Goal: Information Seeking & Learning: Learn about a topic

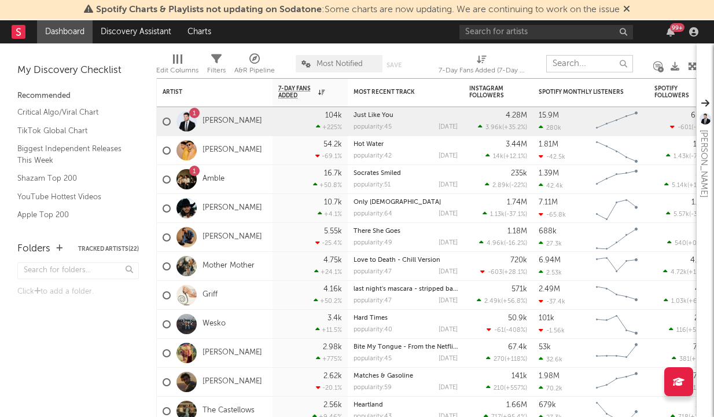
click at [571, 62] on input "text" at bounding box center [589, 63] width 87 height 17
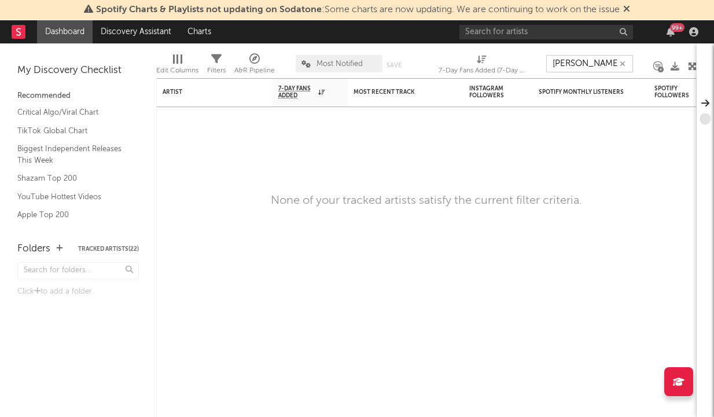
type input "[PERSON_NAME]"
click at [516, 27] on input "text" at bounding box center [546, 32] width 174 height 14
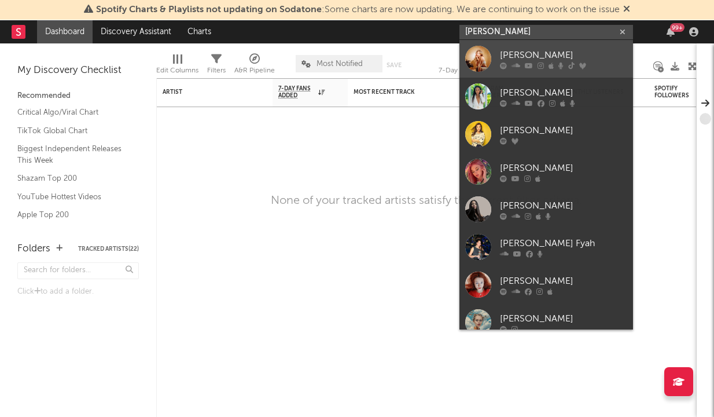
type input "[PERSON_NAME]"
click at [566, 66] on div at bounding box center [563, 65] width 127 height 7
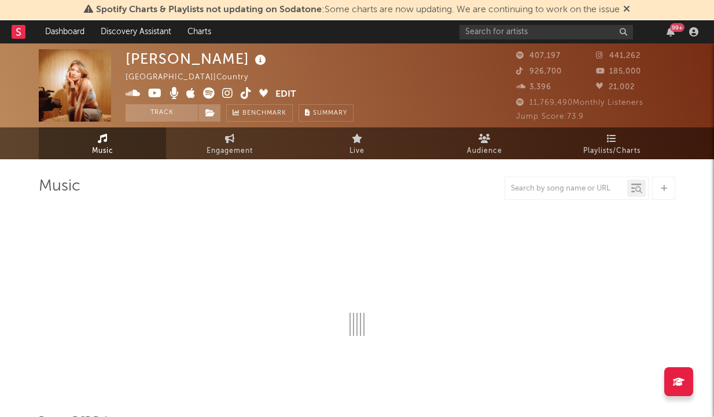
select select "6m"
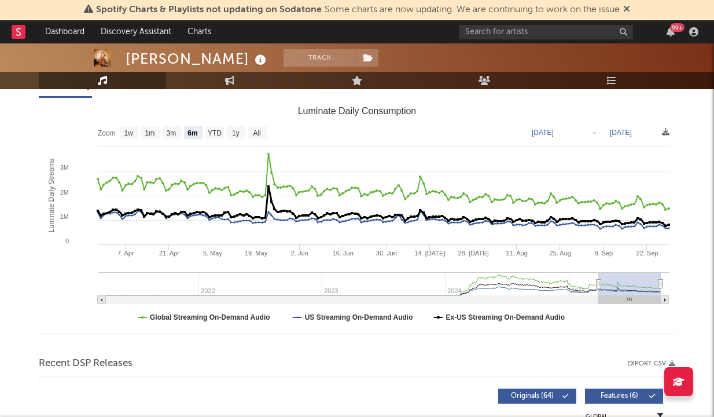
scroll to position [36, 0]
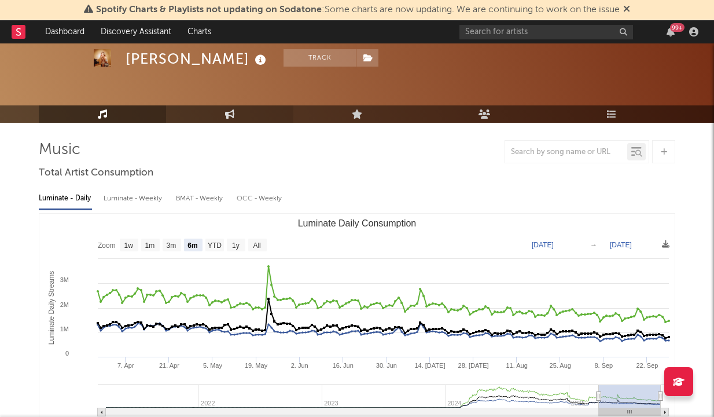
click at [216, 122] on link "Engagement" at bounding box center [229, 113] width 127 height 17
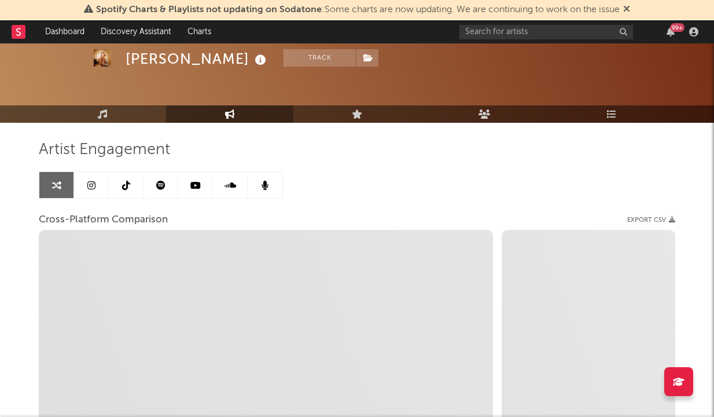
select select "1w"
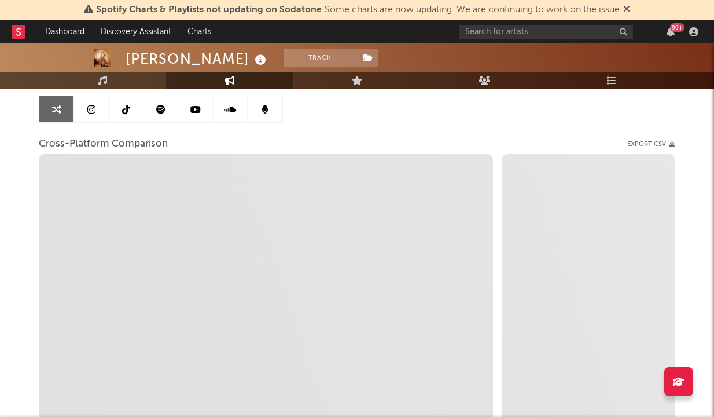
scroll to position [234, 0]
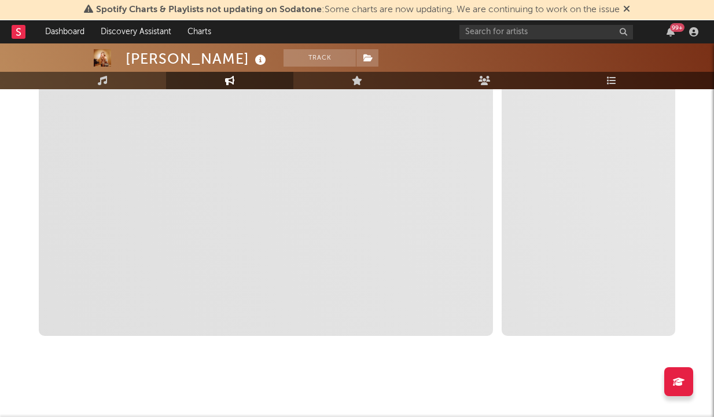
select select "1m"
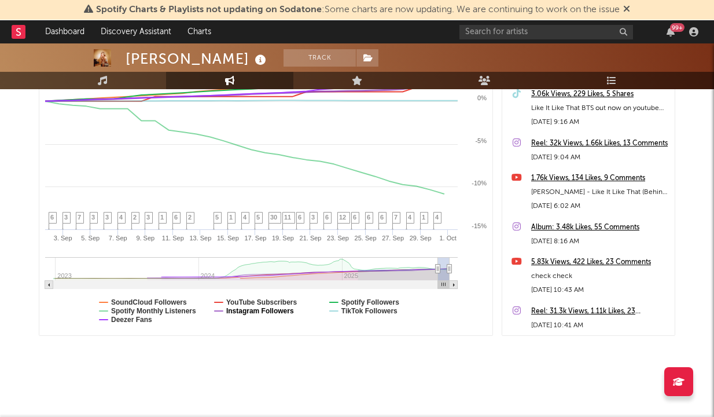
click at [256, 312] on text "Instagram Followers" at bounding box center [260, 311] width 68 height 8
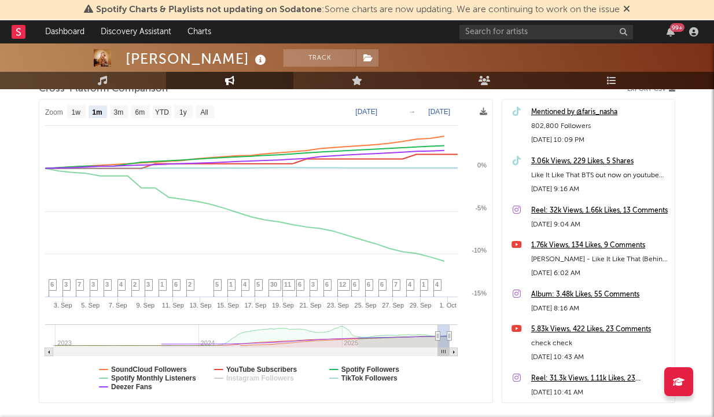
select select "1m"
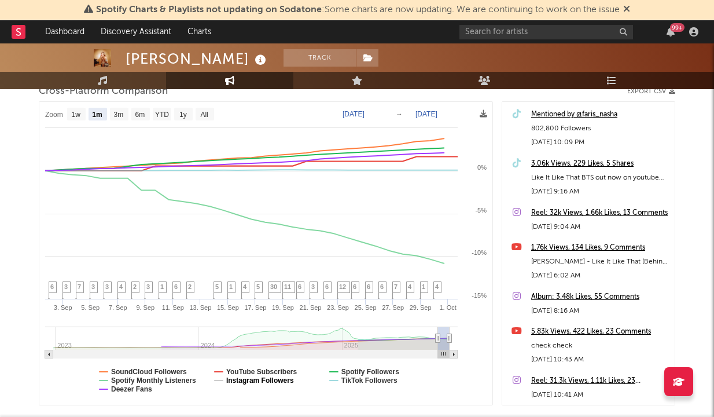
click at [245, 382] on text "Instagram Followers" at bounding box center [260, 380] width 68 height 8
select select "1m"
click at [168, 374] on text "SoundCloud Followers" at bounding box center [149, 371] width 76 height 8
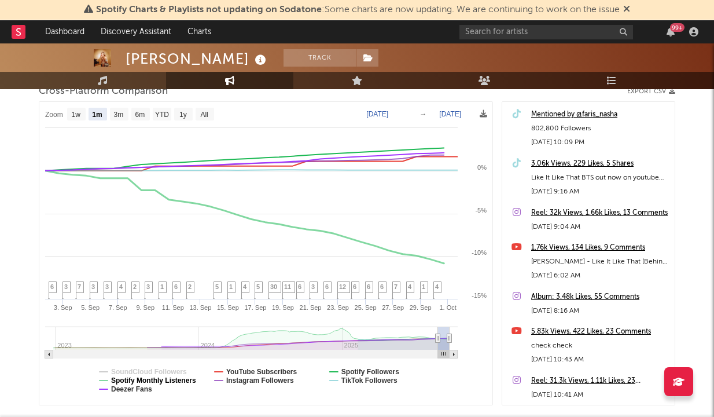
select select "1m"
click at [147, 390] on div "Spotify Charts & Playlists not updating on Sodatone : Some charts are now updat…" at bounding box center [357, 182] width 714 height 607
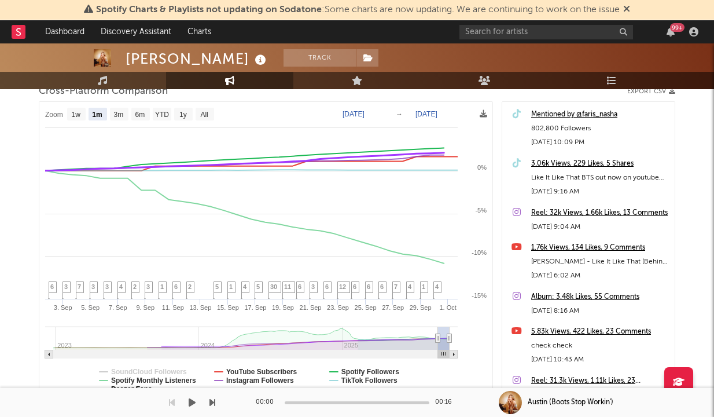
click at [146, 390] on div at bounding box center [107, 402] width 215 height 29
